Goal: Transaction & Acquisition: Download file/media

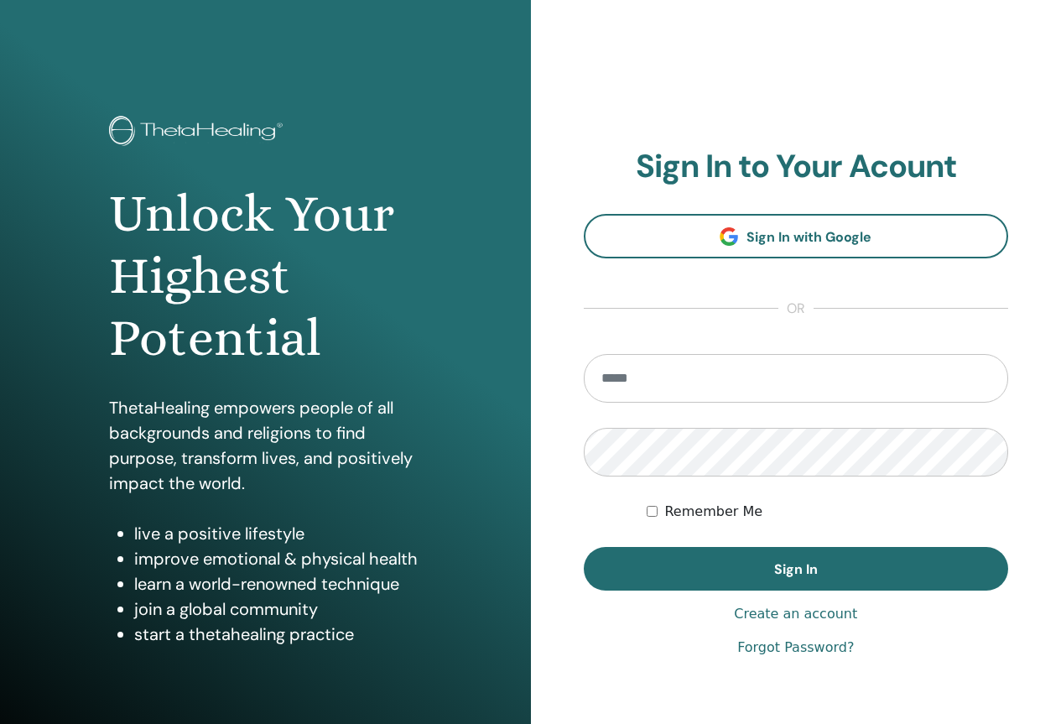
click at [652, 375] on input "email" at bounding box center [796, 378] width 425 height 49
type input "**********"
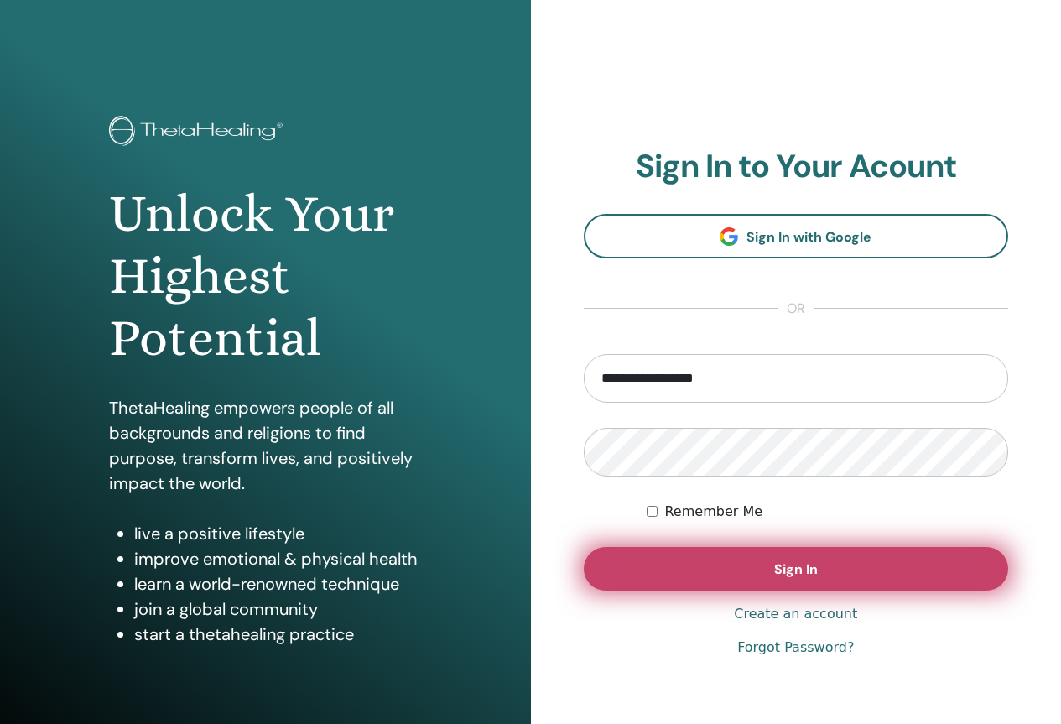
click at [730, 574] on button "Sign In" at bounding box center [796, 569] width 425 height 44
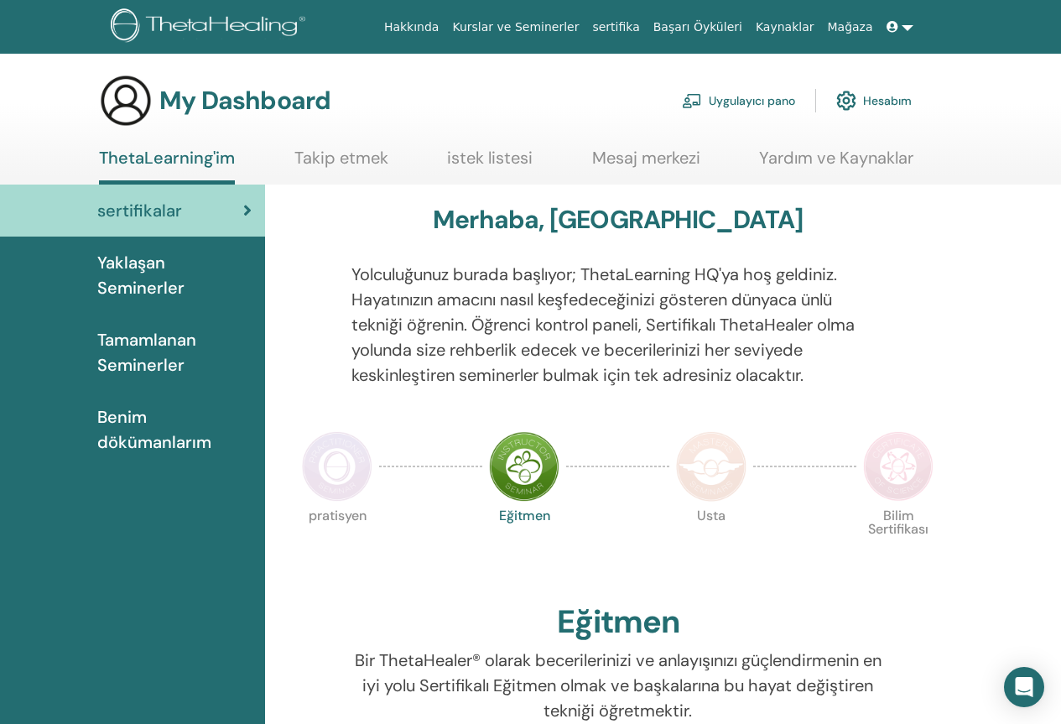
click at [148, 203] on span "sertifikalar" at bounding box center [139, 210] width 85 height 25
click at [172, 356] on span "Tamamlanan Seminerler" at bounding box center [174, 352] width 154 height 50
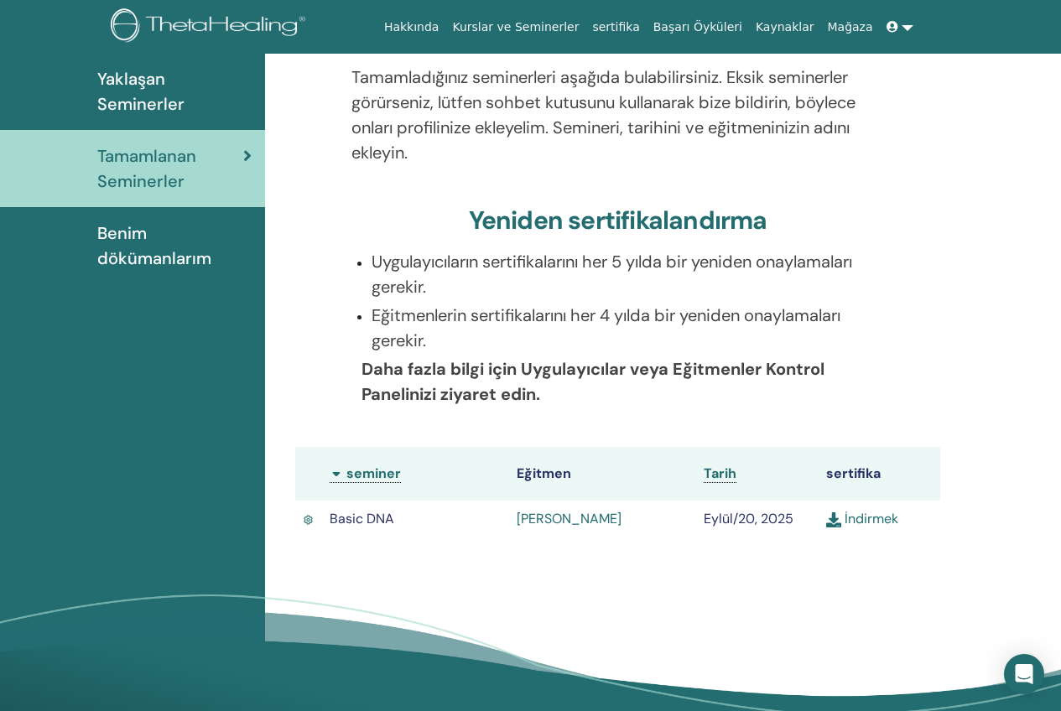
scroll to position [296, 0]
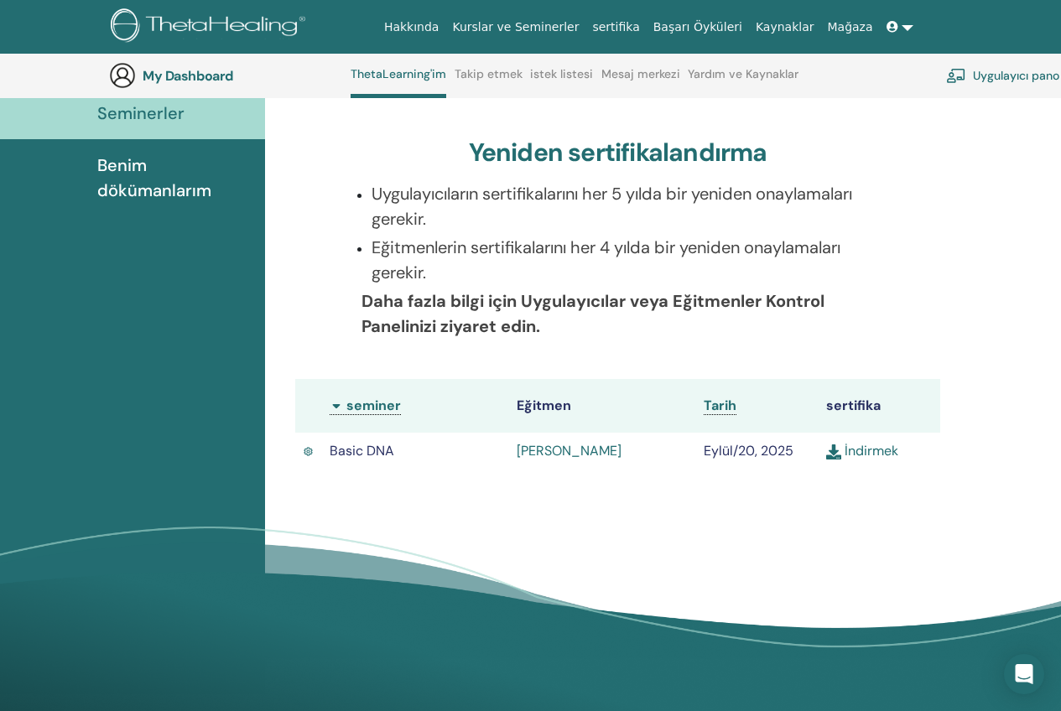
click at [860, 453] on link "İndirmek" at bounding box center [862, 451] width 72 height 18
click at [834, 450] on img at bounding box center [833, 451] width 15 height 15
